Goal: Task Accomplishment & Management: Use online tool/utility

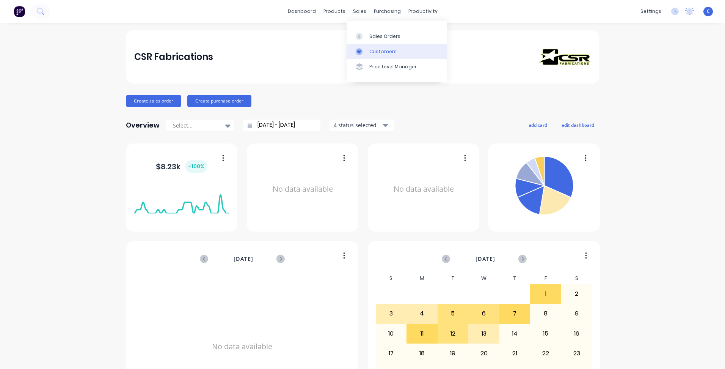
click at [382, 54] on div "Customers" at bounding box center [382, 51] width 27 height 7
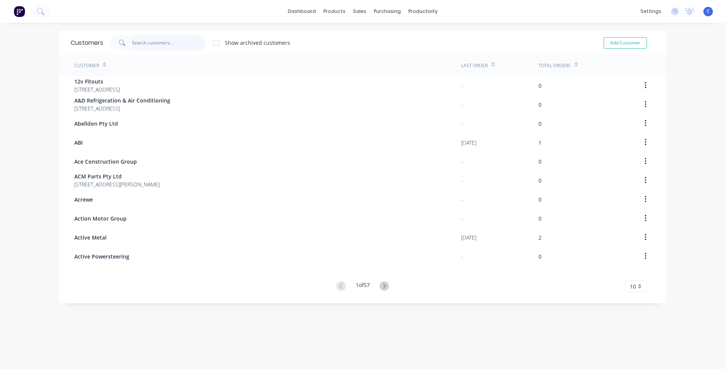
click at [146, 43] on input "text" at bounding box center [169, 42] width 74 height 15
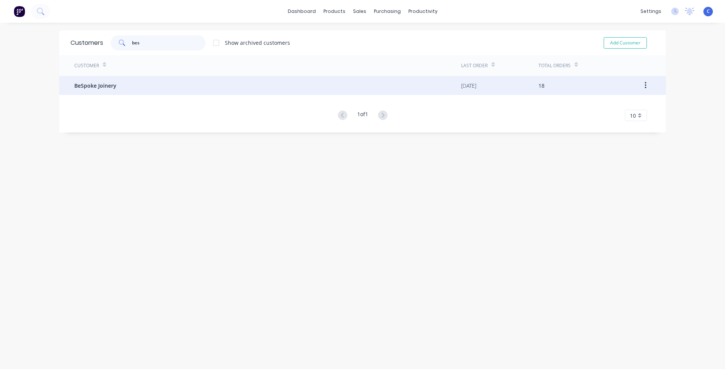
type input "bes"
click at [93, 91] on div "BeSpoke Joinery" at bounding box center [267, 85] width 387 height 19
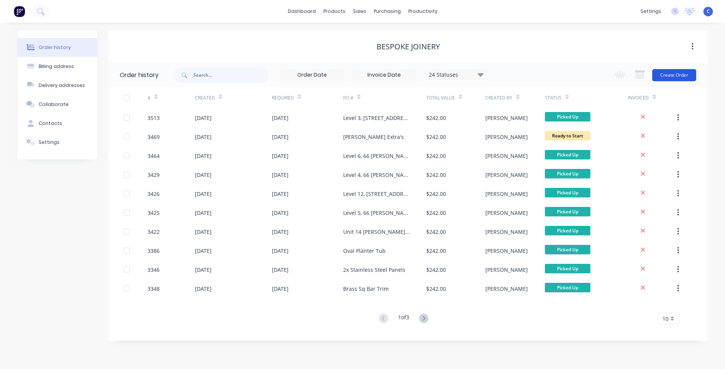
click at [672, 71] on button "Create Order" at bounding box center [674, 75] width 44 height 12
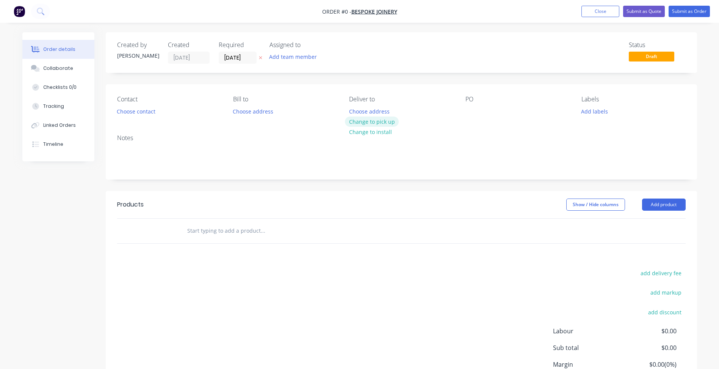
click at [369, 123] on button "Change to pick up" at bounding box center [372, 121] width 54 height 10
click at [471, 107] on div at bounding box center [472, 111] width 12 height 11
paste div
click at [591, 110] on button "Add labels" at bounding box center [595, 111] width 35 height 10
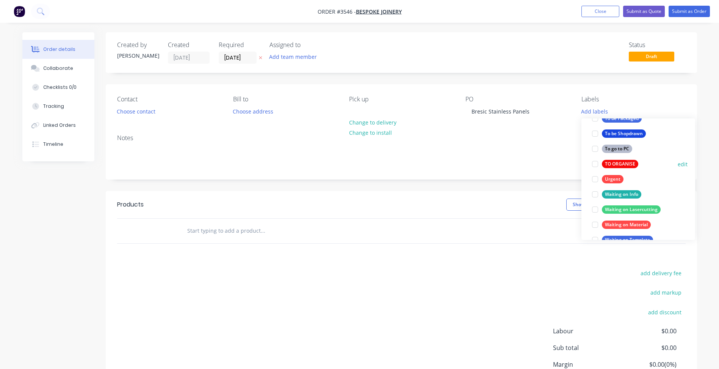
click at [626, 163] on div "TO ORGANISE" at bounding box center [620, 164] width 36 height 8
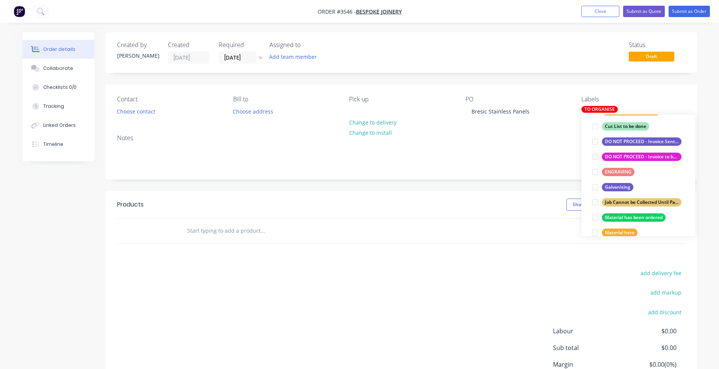
scroll to position [129, 0]
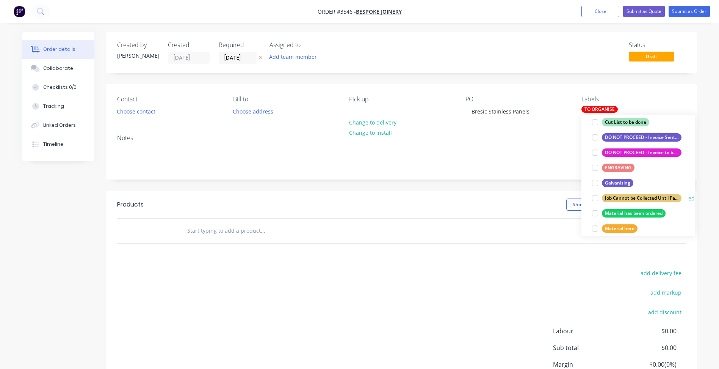
click at [643, 198] on div "Job Cannot be Collected Until Payment is Received" at bounding box center [642, 198] width 80 height 8
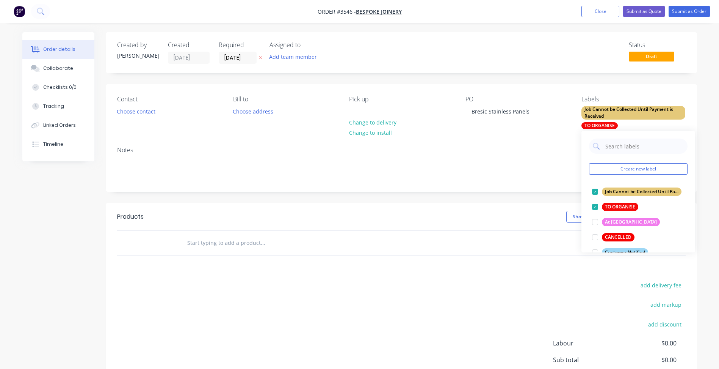
click at [519, 153] on div "Notes" at bounding box center [401, 149] width 569 height 7
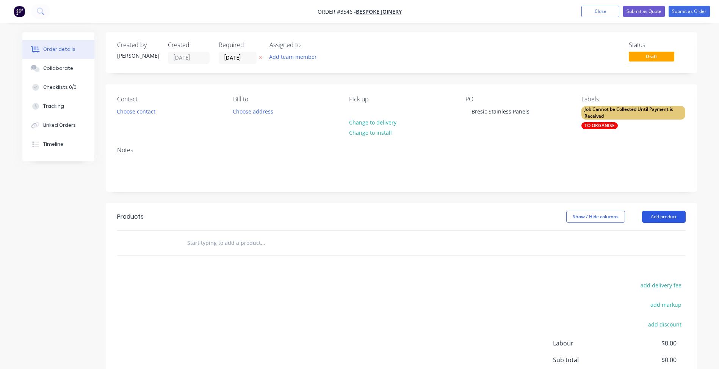
click at [667, 216] on button "Add product" at bounding box center [664, 216] width 44 height 12
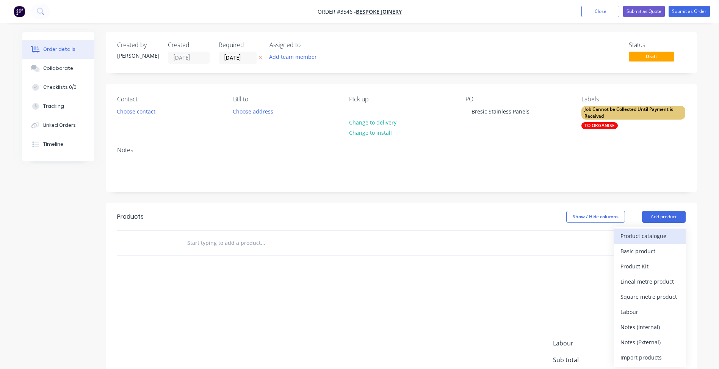
click at [660, 233] on div "Product catalogue" at bounding box center [650, 235] width 58 height 11
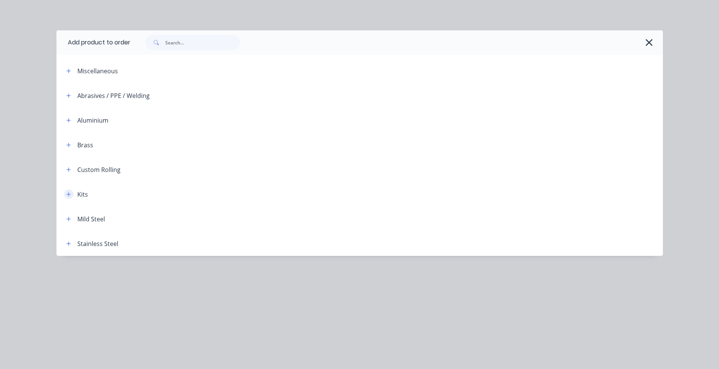
click at [68, 195] on icon "button" at bounding box center [68, 194] width 5 height 5
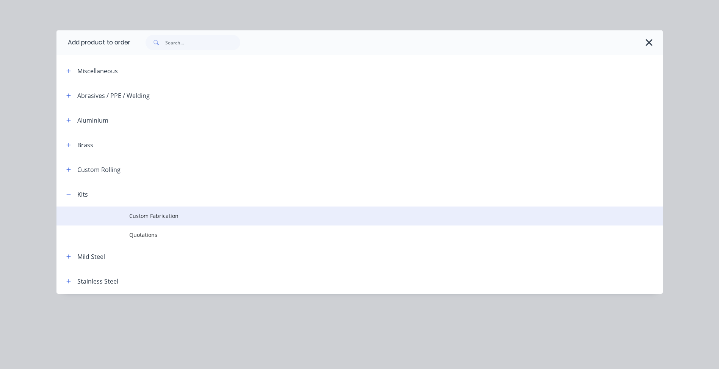
click at [148, 212] on span "Custom Fabrication" at bounding box center [342, 216] width 427 height 8
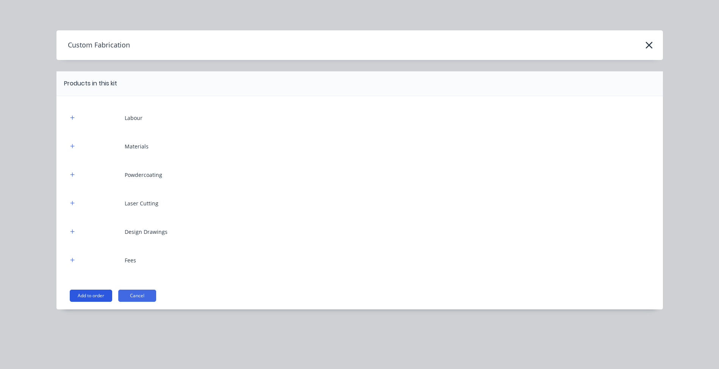
click at [86, 295] on button "Add to order" at bounding box center [91, 295] width 42 height 12
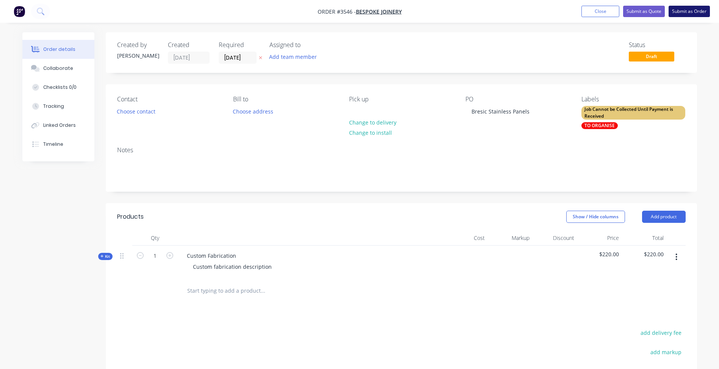
click at [696, 13] on button "Submit as Order" at bounding box center [689, 11] width 41 height 11
